Goal: Information Seeking & Learning: Learn about a topic

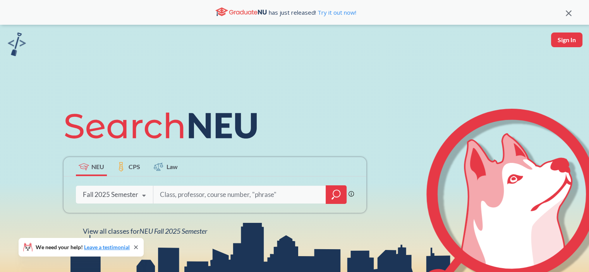
scroll to position [115, 0]
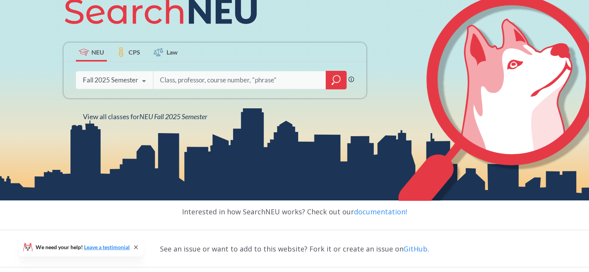
click at [224, 82] on input "search" at bounding box center [239, 80] width 161 height 16
paste input "[PERSON_NAME]"
click at [183, 79] on input "[PERSON_NAME]" at bounding box center [239, 80] width 161 height 16
type input "[PERSON_NAME]"
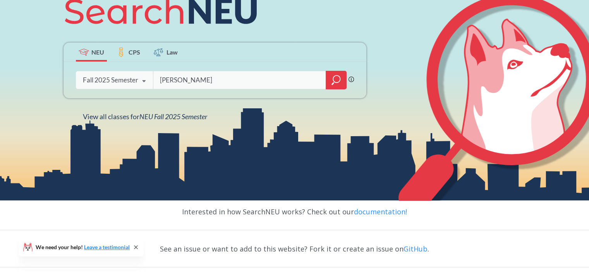
click at [334, 80] on icon "magnifying glass" at bounding box center [336, 80] width 9 height 11
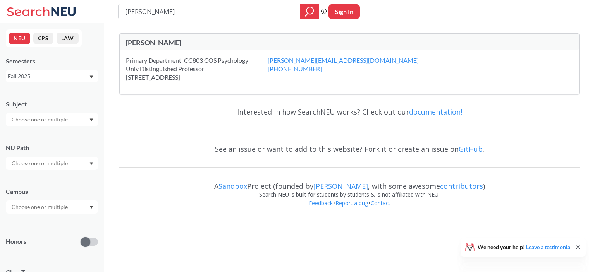
click at [147, 43] on div "[PERSON_NAME]" at bounding box center [238, 42] width 224 height 9
click at [171, 69] on div "Primary Department: CC803 COS Psychology Univ Distinguished Professor [STREET_A…" at bounding box center [197, 69] width 142 height 26
click at [171, 79] on div "Primary Department: CC803 COS Psychology Univ Distinguished Professor [STREET_A…" at bounding box center [197, 69] width 142 height 26
click at [282, 14] on input "[PERSON_NAME]" at bounding box center [209, 11] width 170 height 13
click at [82, 77] on div "Fall 2025" at bounding box center [48, 76] width 81 height 9
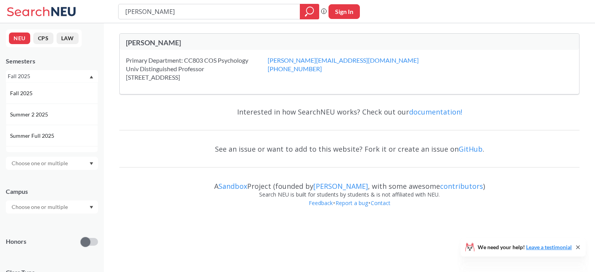
drag, startPoint x: 94, startPoint y: 86, endPoint x: 96, endPoint y: 90, distance: 4.7
click at [96, 90] on div "Fall 2025 Summer 2 2025 Summer Full 2025 Summer 1 2025 Spring 2025 Fall 2024 Su…" at bounding box center [52, 118] width 92 height 70
click at [93, 76] on div "Fall 2025" at bounding box center [52, 76] width 92 height 12
click at [58, 112] on div "Spring 2025" at bounding box center [54, 114] width 88 height 9
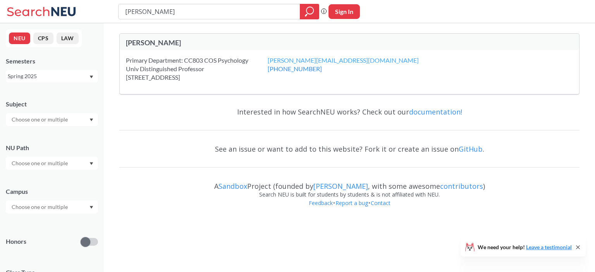
click at [278, 60] on link "[PERSON_NAME][EMAIL_ADDRESS][DOMAIN_NAME]" at bounding box center [343, 60] width 151 height 7
click at [41, 42] on button "CPS" at bounding box center [43, 39] width 20 height 12
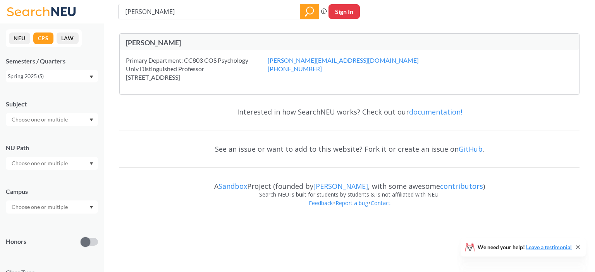
click at [16, 38] on button "NEU" at bounding box center [19, 39] width 21 height 12
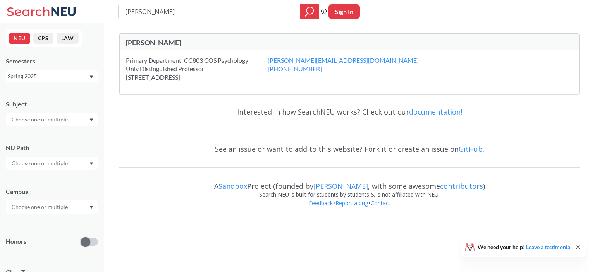
click at [53, 122] on input "text" at bounding box center [40, 119] width 65 height 9
type input "psy"
click at [79, 133] on div "PSYC ( 51 )" at bounding box center [54, 133] width 88 height 9
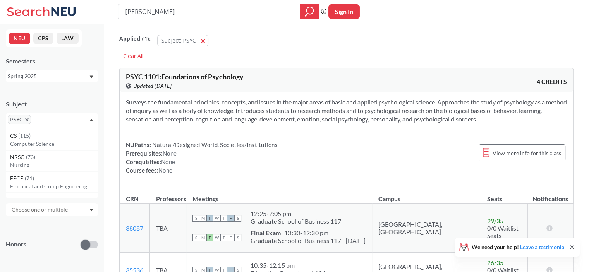
click at [23, 80] on div "Spring 2025" at bounding box center [48, 76] width 81 height 9
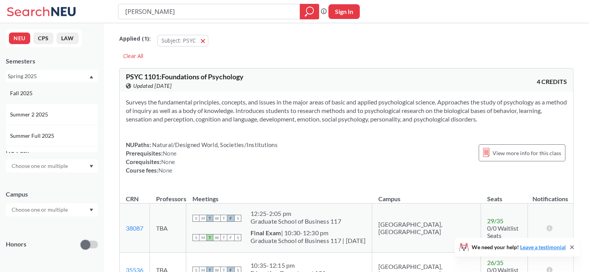
click at [41, 97] on div "Fall 2025" at bounding box center [52, 93] width 92 height 21
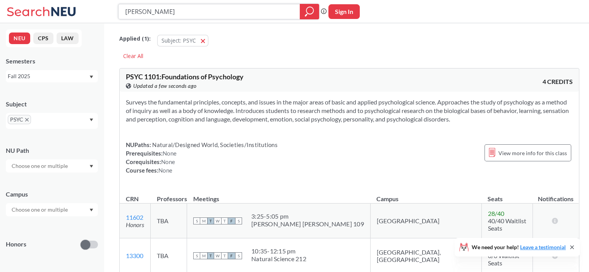
click at [307, 9] on icon "magnifying glass" at bounding box center [309, 10] width 7 height 7
click at [308, 19] on div at bounding box center [309, 11] width 19 height 15
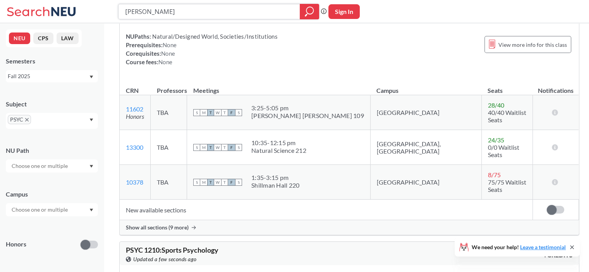
scroll to position [110, 0]
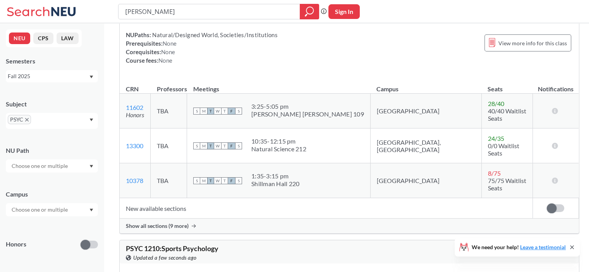
click at [86, 165] on div at bounding box center [52, 166] width 92 height 13
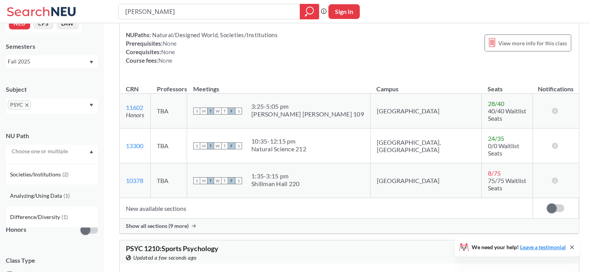
scroll to position [28, 0]
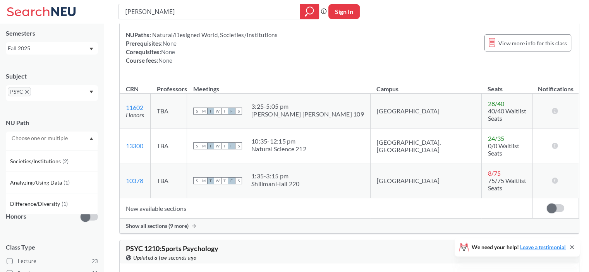
click at [210, 199] on td "New available sections" at bounding box center [326, 208] width 413 height 21
click at [71, 181] on input "text" at bounding box center [40, 181] width 65 height 9
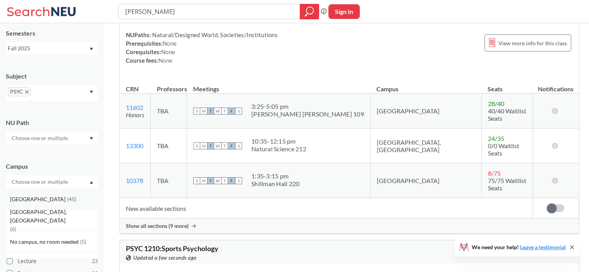
click at [56, 201] on div "[GEOGRAPHIC_DATA] ( 45 )" at bounding box center [54, 199] width 88 height 9
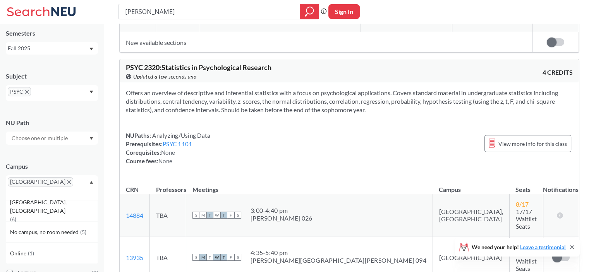
scroll to position [694, 0]
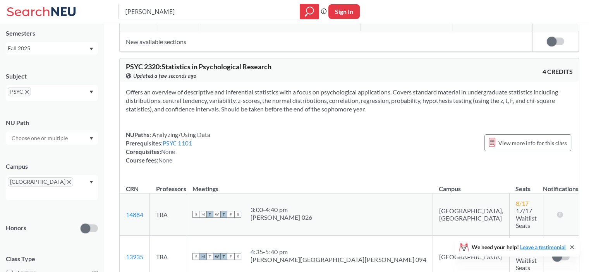
drag, startPoint x: 208, startPoint y: 150, endPoint x: 194, endPoint y: 155, distance: 15.3
click at [194, 155] on div "NUPaths: Analyzing/Using Data Prerequisites: PSYC 1101 Corequisites: None Cours…" at bounding box center [168, 148] width 84 height 34
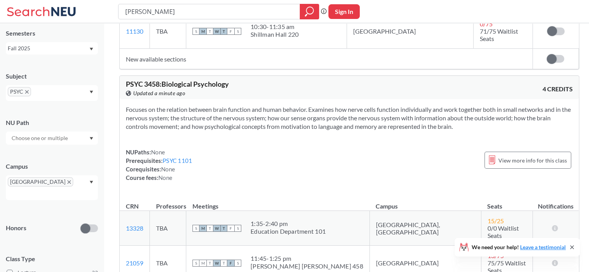
click at [55, 49] on div "Fall 2025" at bounding box center [48, 48] width 81 height 9
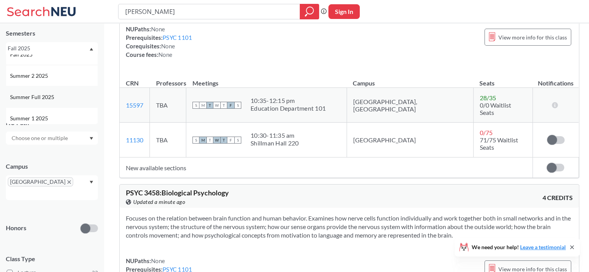
scroll to position [35, 0]
click at [57, 72] on div "Summer Full 2025" at bounding box center [54, 73] width 88 height 9
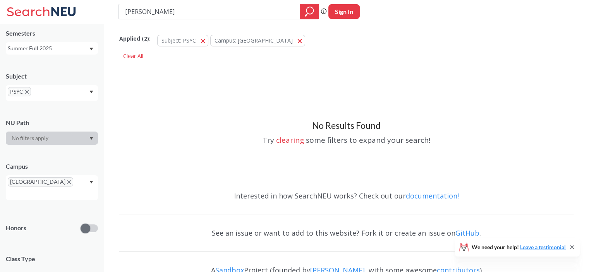
click at [42, 48] on div "Summer Full 2025" at bounding box center [48, 48] width 81 height 9
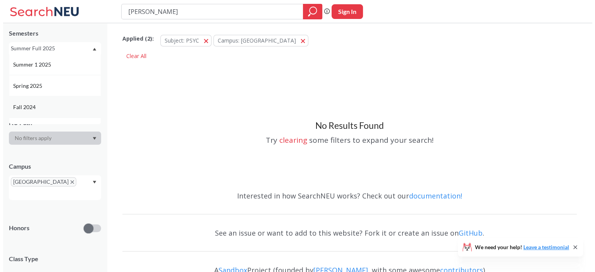
scroll to position [79, 0]
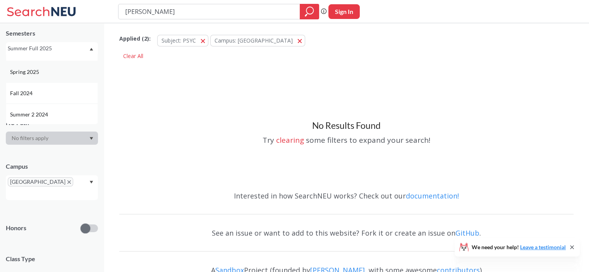
click at [40, 71] on span "Spring 2025" at bounding box center [25, 72] width 31 height 9
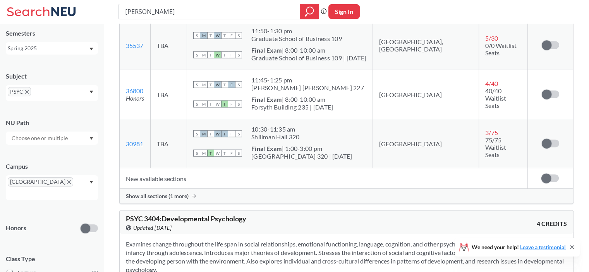
scroll to position [1764, 0]
click at [174, 193] on span "Show all sections (1 more)" at bounding box center [157, 196] width 63 height 7
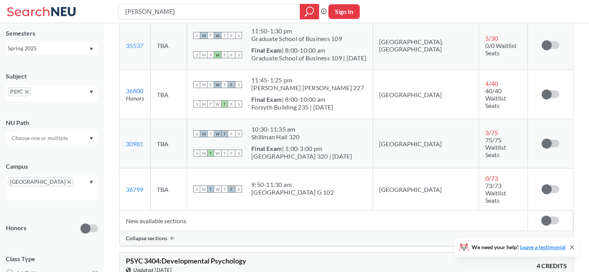
click at [173, 181] on td "TBA" at bounding box center [169, 190] width 36 height 42
click at [277, 189] on div "[GEOGRAPHIC_DATA] G 102" at bounding box center [292, 193] width 83 height 8
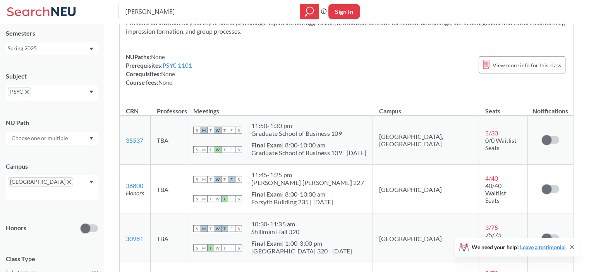
scroll to position [1669, 0]
click at [135, 136] on link "35537" at bounding box center [134, 139] width 17 height 7
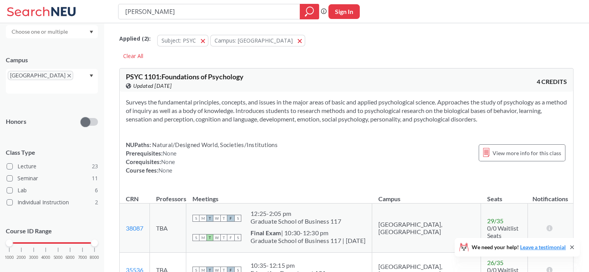
scroll to position [138, 0]
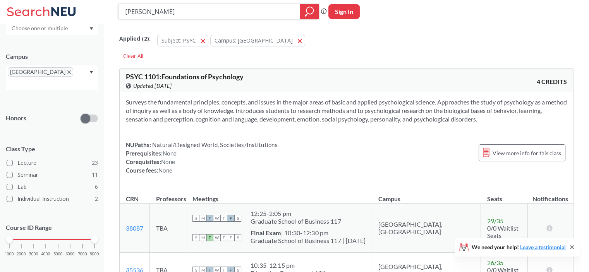
click at [317, 12] on div at bounding box center [309, 11] width 19 height 15
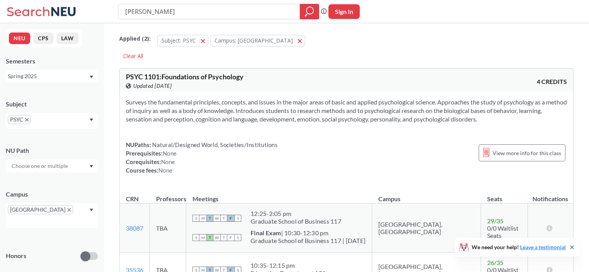
click at [48, 76] on div "Spring 2025" at bounding box center [48, 76] width 81 height 9
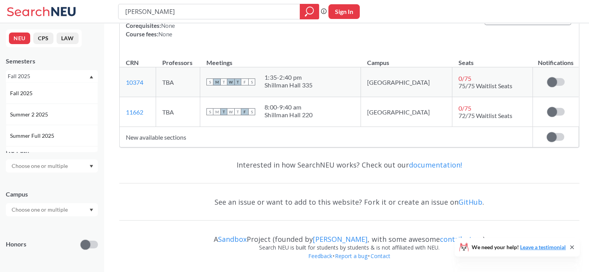
scroll to position [110, 0]
